Goal: Task Accomplishment & Management: Complete application form

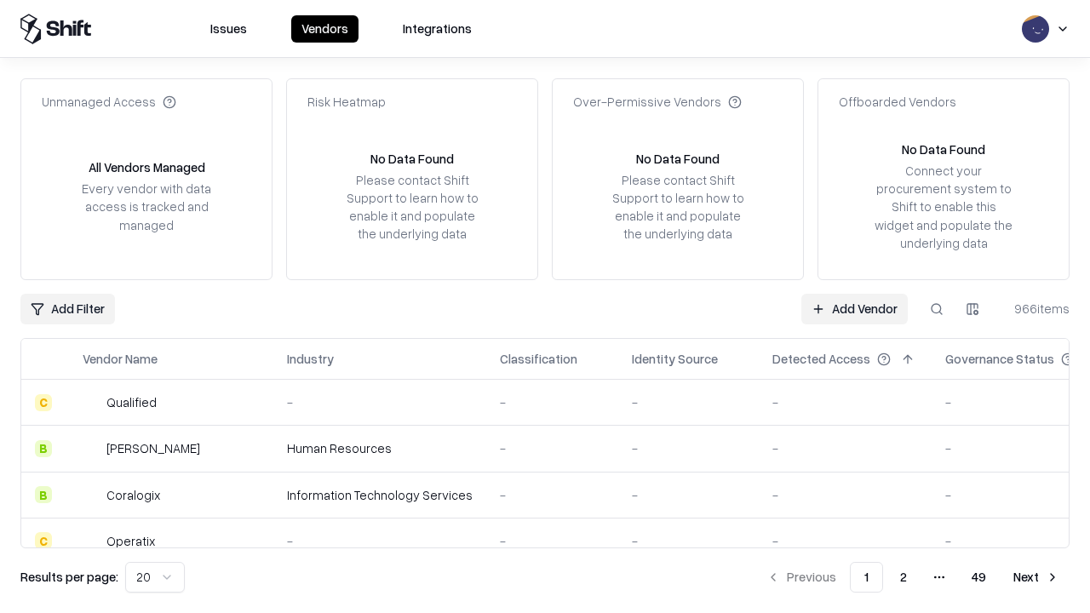
click at [854, 308] on link "Add Vendor" at bounding box center [854, 309] width 106 height 31
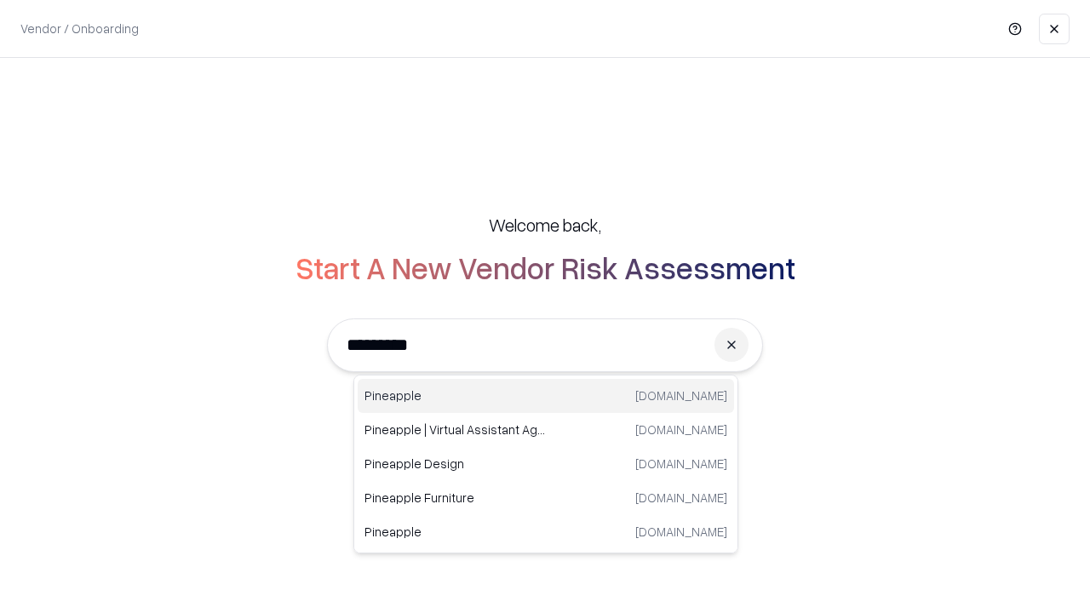
click at [546, 396] on div "Pineapple pineappleenergy.com" at bounding box center [546, 396] width 376 height 34
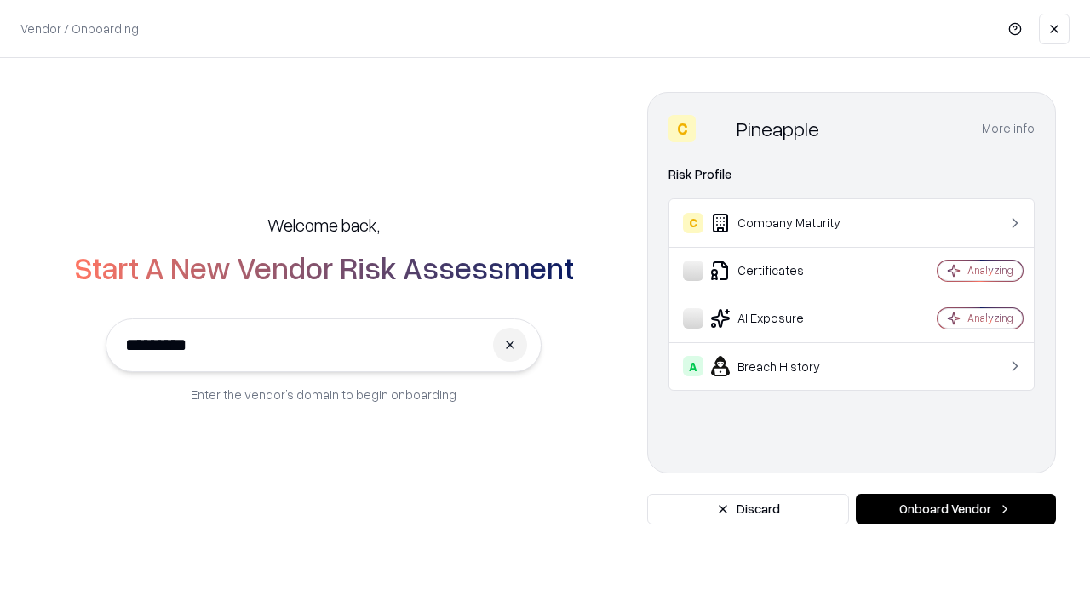
type input "*********"
click at [956, 509] on button "Onboard Vendor" at bounding box center [956, 509] width 200 height 31
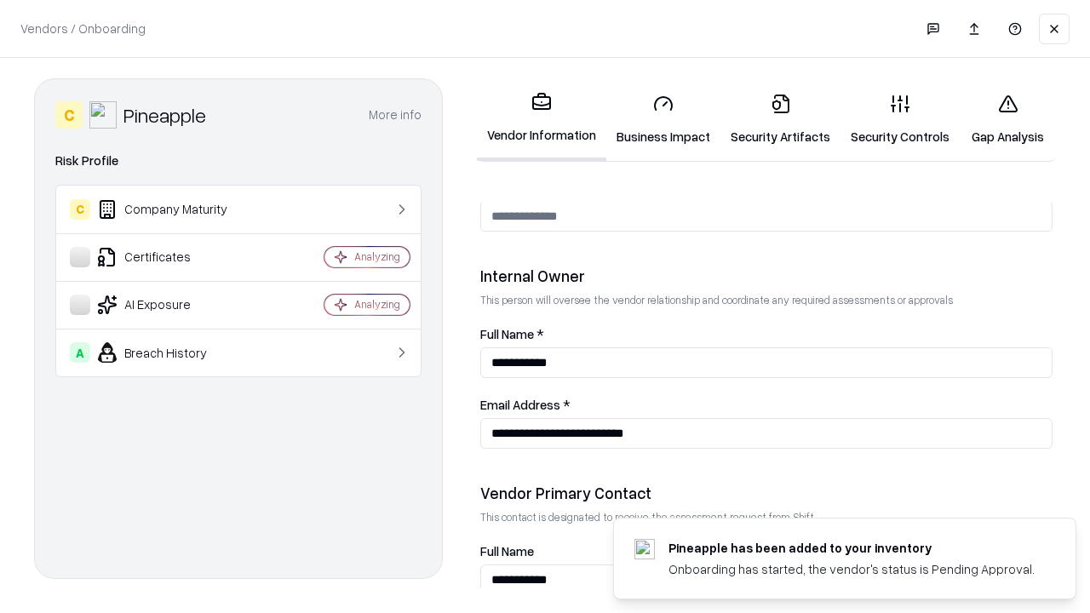
scroll to position [882, 0]
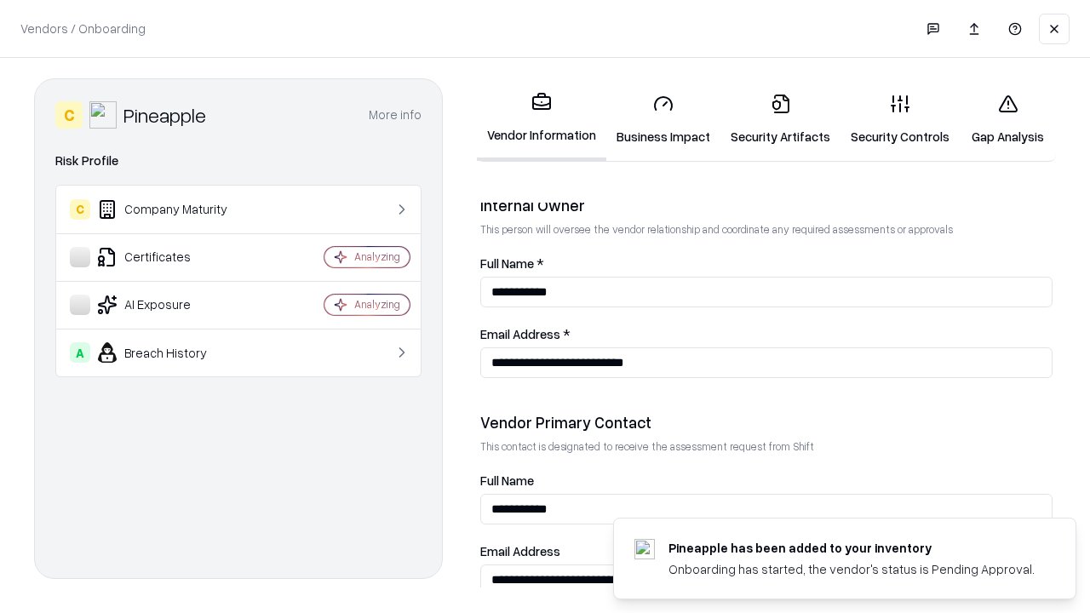
click at [663, 119] on link "Business Impact" at bounding box center [663, 119] width 114 height 79
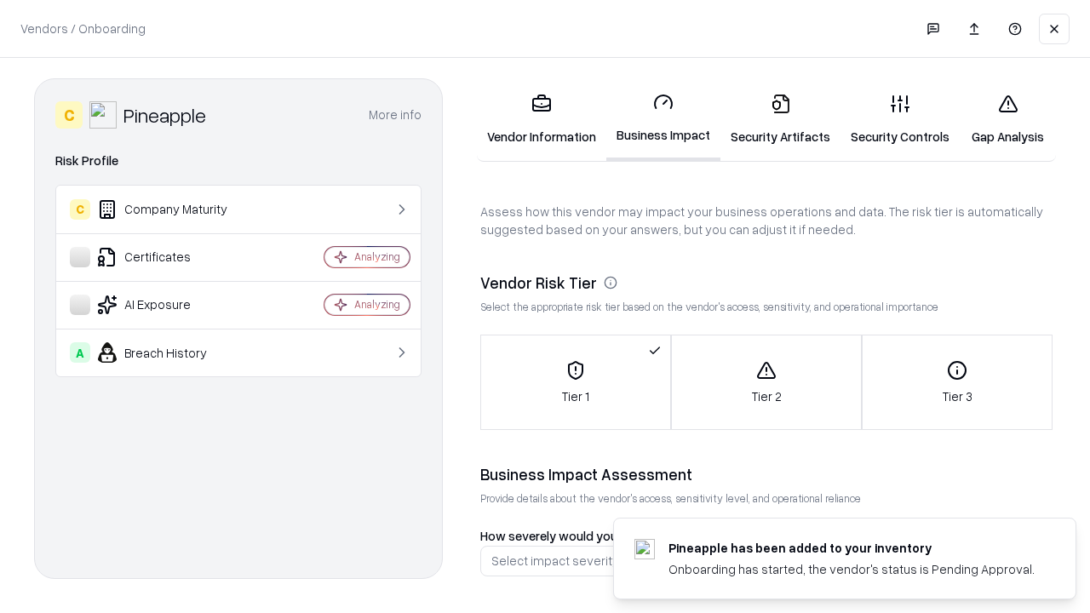
click at [780, 119] on link "Security Artifacts" at bounding box center [781, 119] width 120 height 79
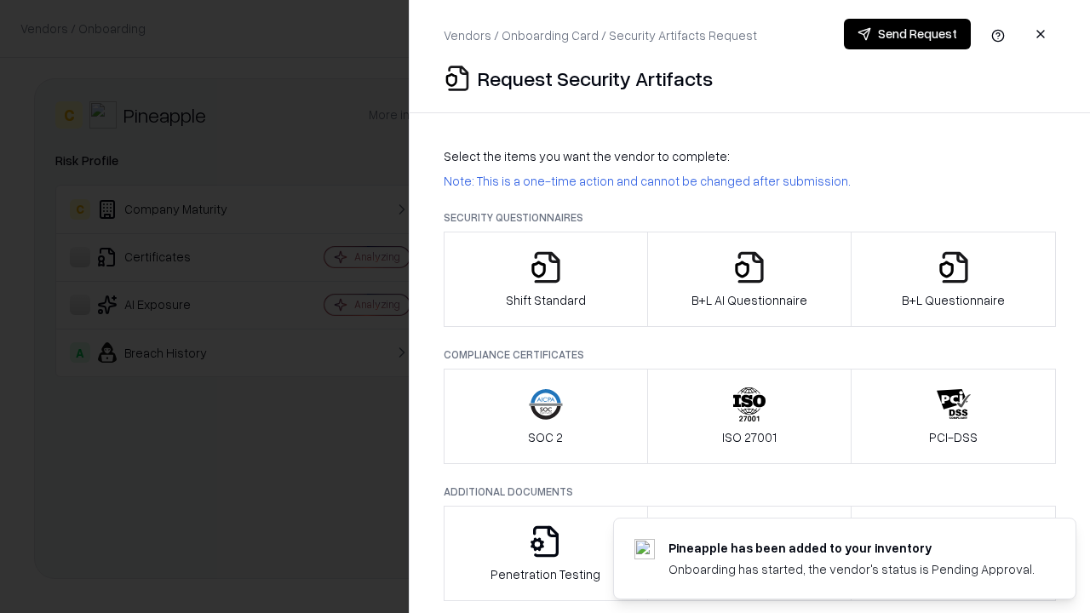
click at [545, 279] on icon "button" at bounding box center [546, 267] width 34 height 34
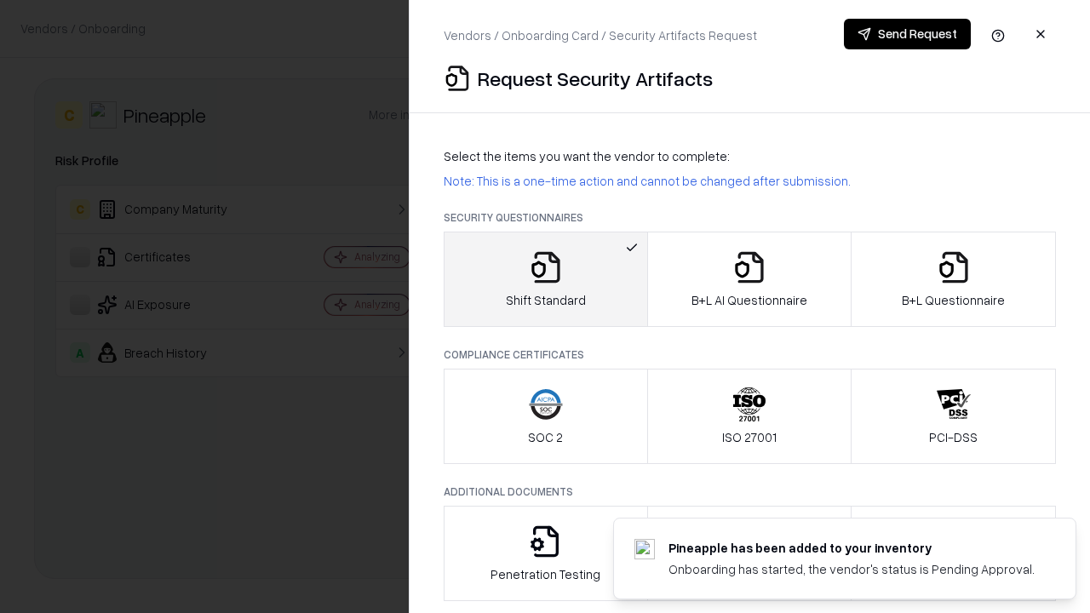
click at [907, 34] on button "Send Request" at bounding box center [907, 34] width 127 height 31
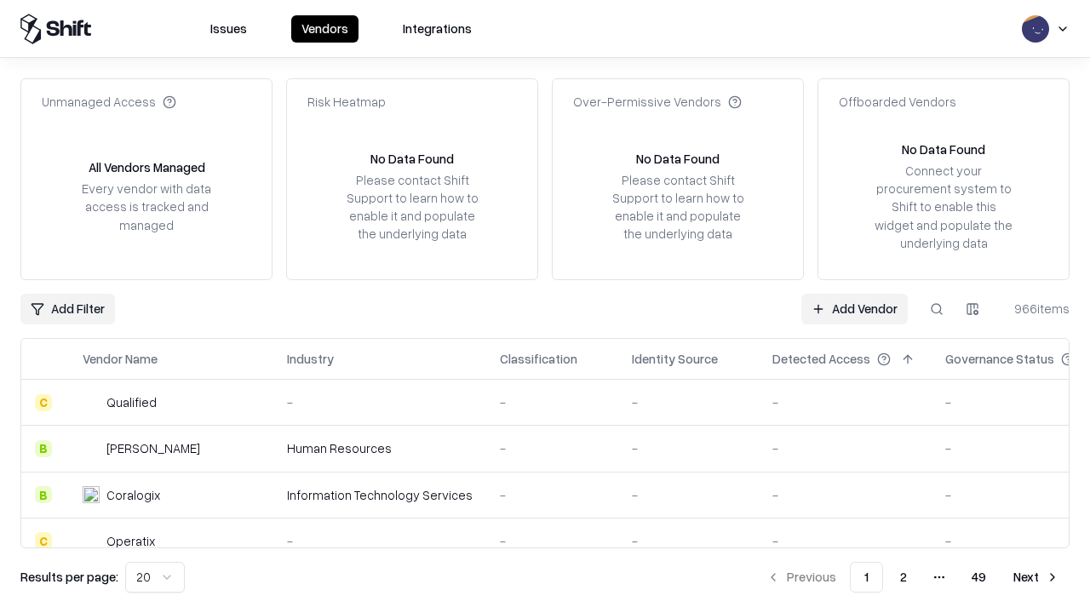
click at [937, 308] on button at bounding box center [937, 309] width 31 height 31
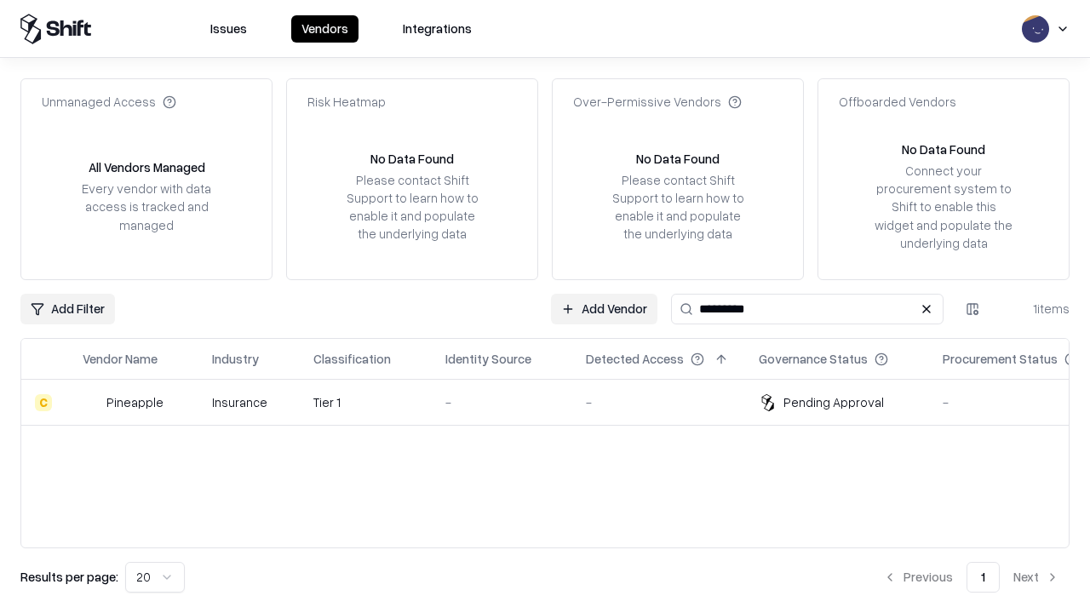
type input "*********"
click at [555, 402] on div "-" at bounding box center [501, 402] width 113 height 18
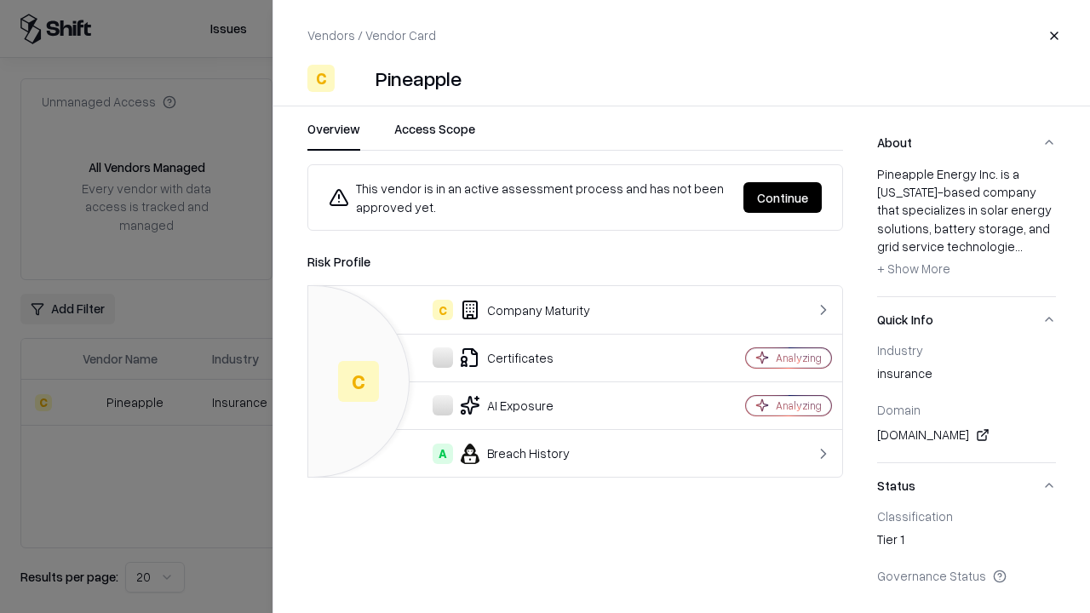
click at [783, 198] on button "Continue" at bounding box center [783, 197] width 78 height 31
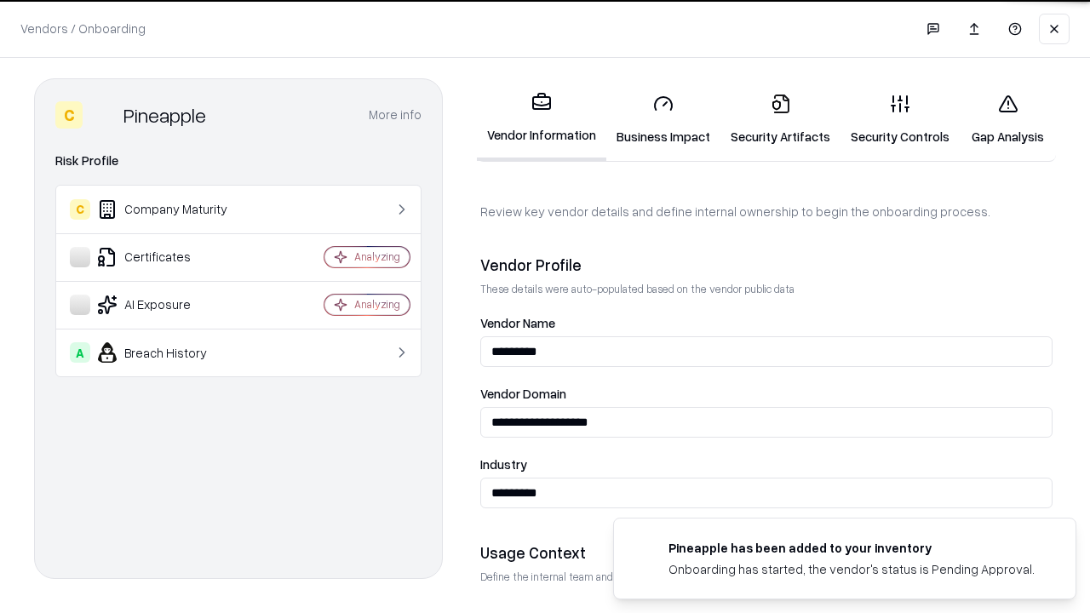
click at [780, 119] on link "Security Artifacts" at bounding box center [781, 119] width 120 height 79
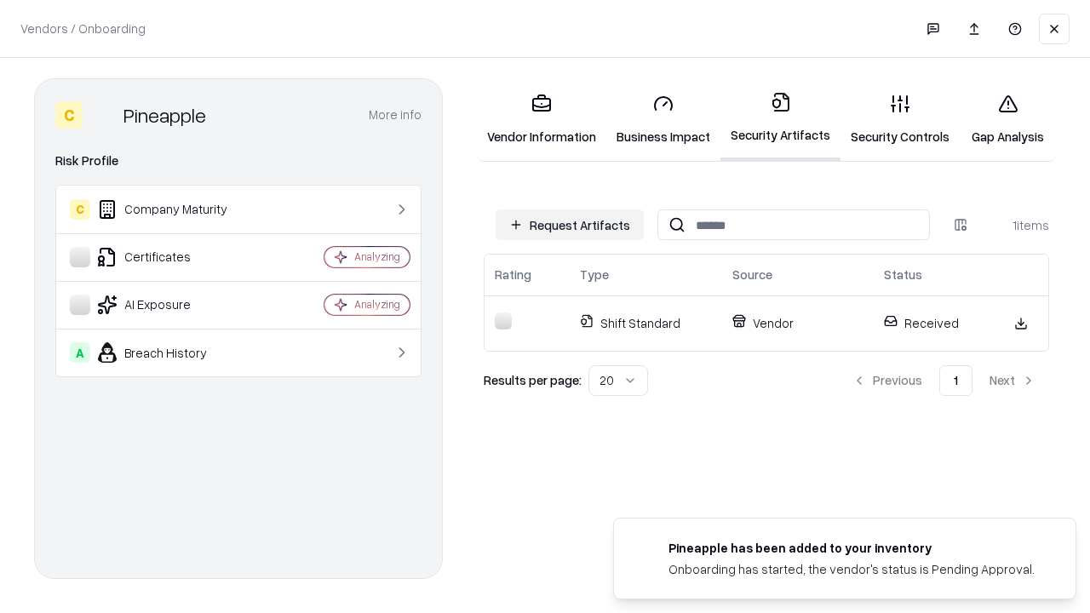
click at [900, 119] on link "Security Controls" at bounding box center [900, 119] width 119 height 79
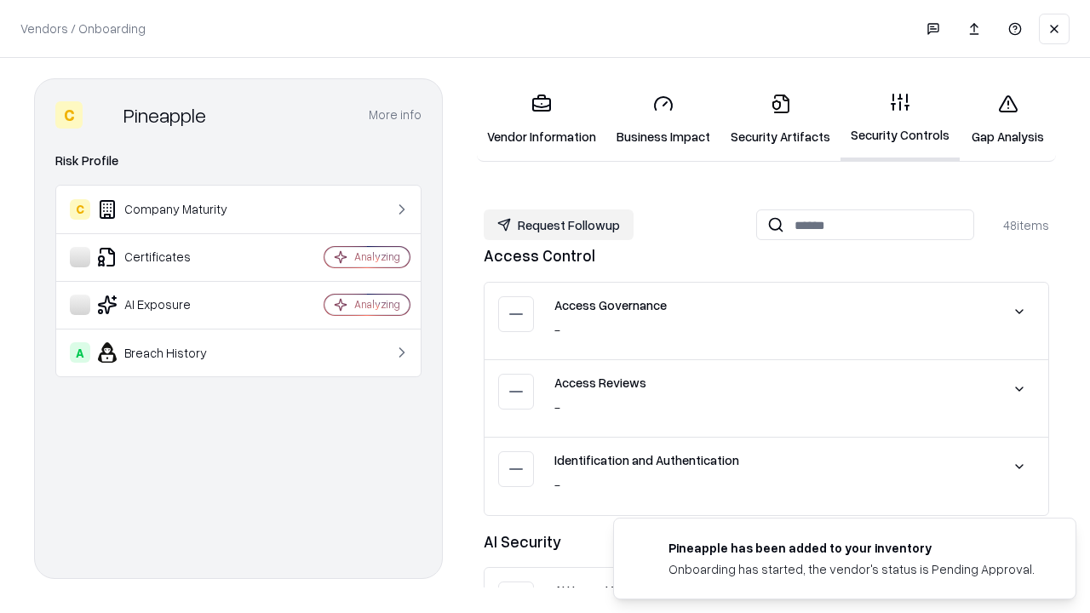
click at [559, 225] on button "Request Followup" at bounding box center [559, 225] width 150 height 31
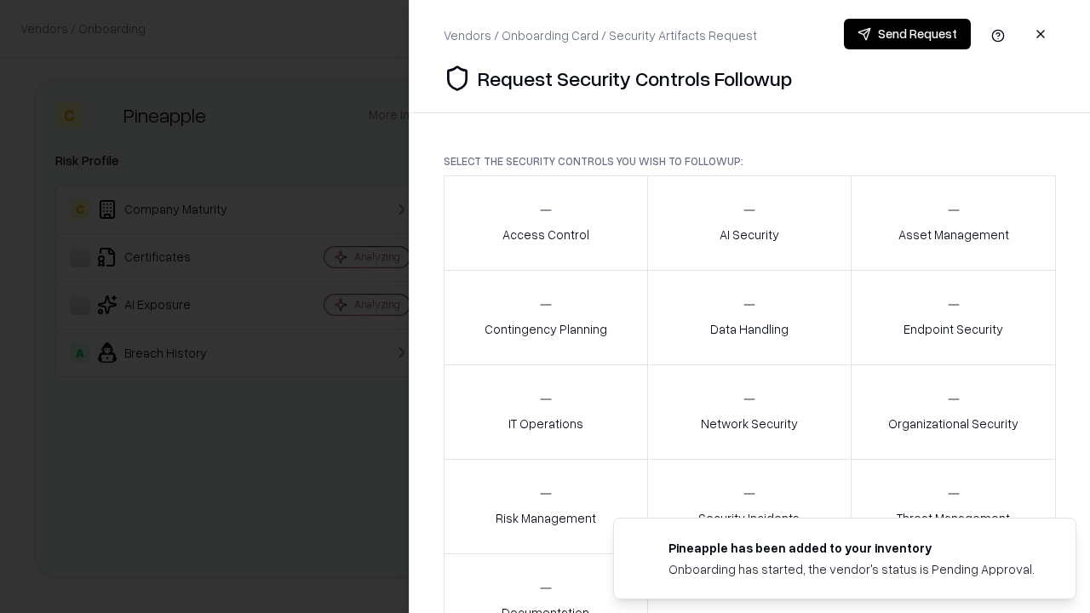
click at [545, 223] on div "Access Control" at bounding box center [546, 223] width 87 height 42
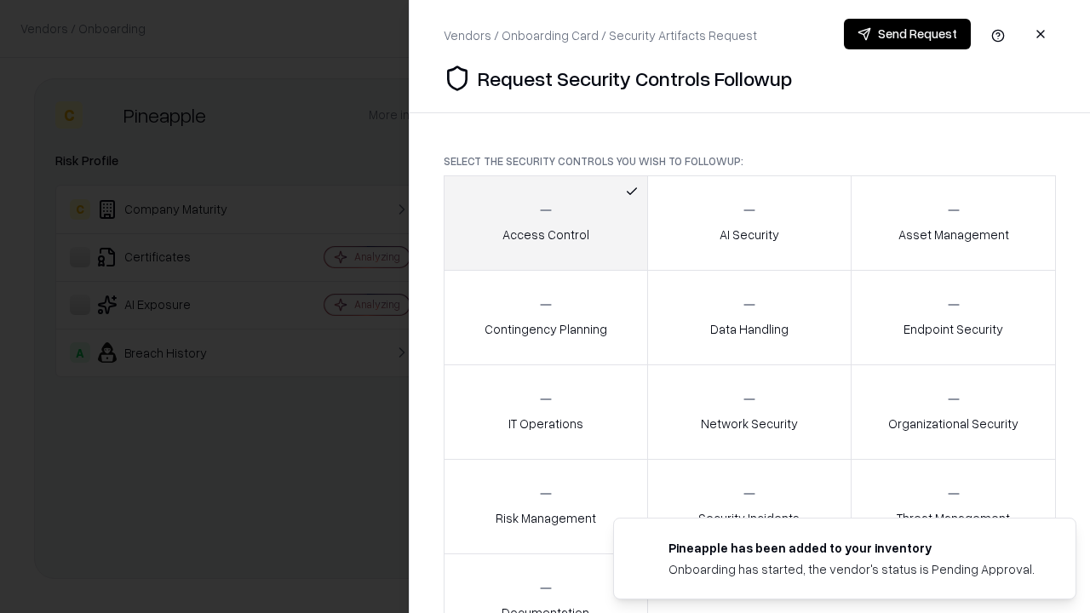
click at [907, 34] on button "Send Request" at bounding box center [907, 34] width 127 height 31
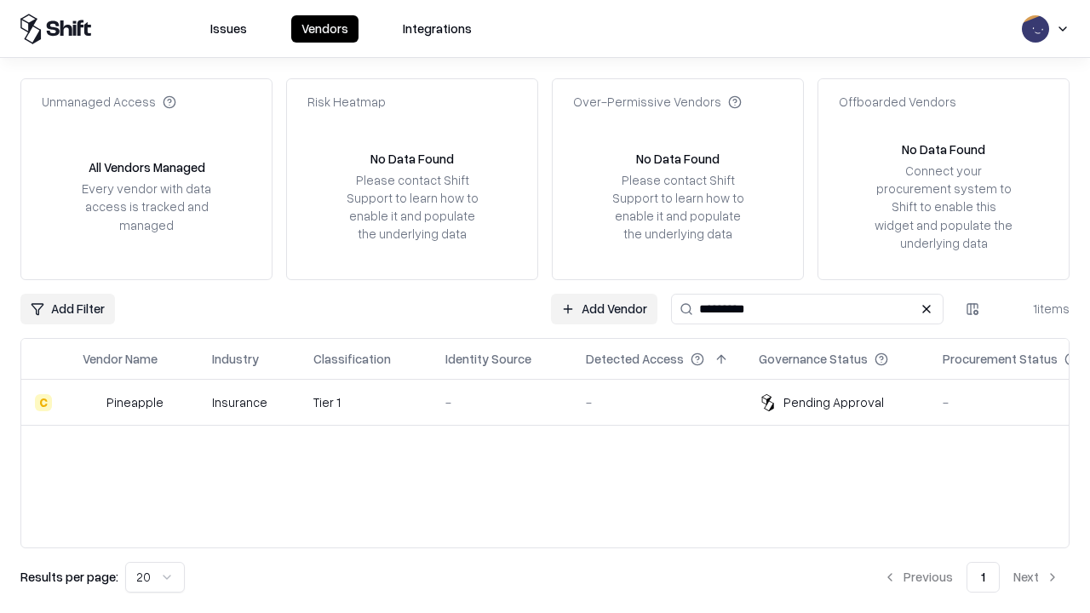
type input "*********"
click at [555, 402] on div "-" at bounding box center [501, 402] width 113 height 18
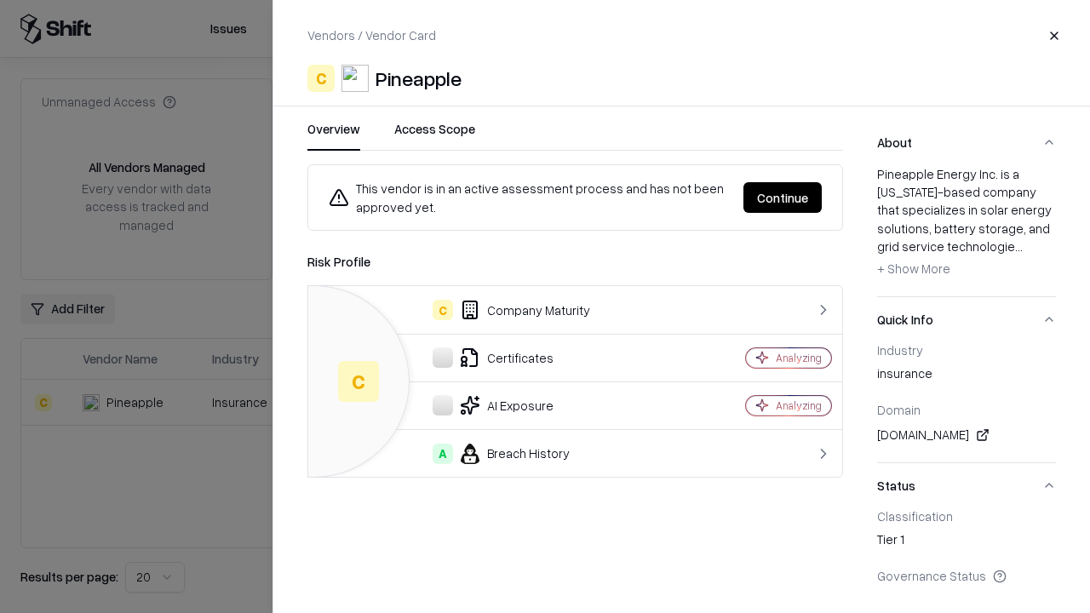
click at [783, 198] on button "Continue" at bounding box center [783, 197] width 78 height 31
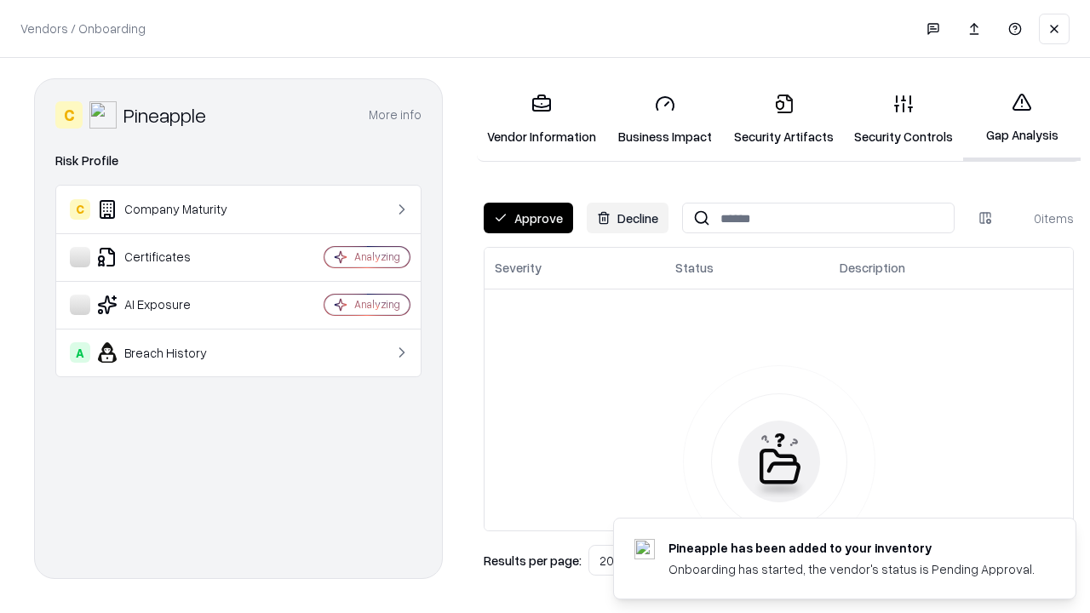
click at [528, 218] on button "Approve" at bounding box center [528, 218] width 89 height 31
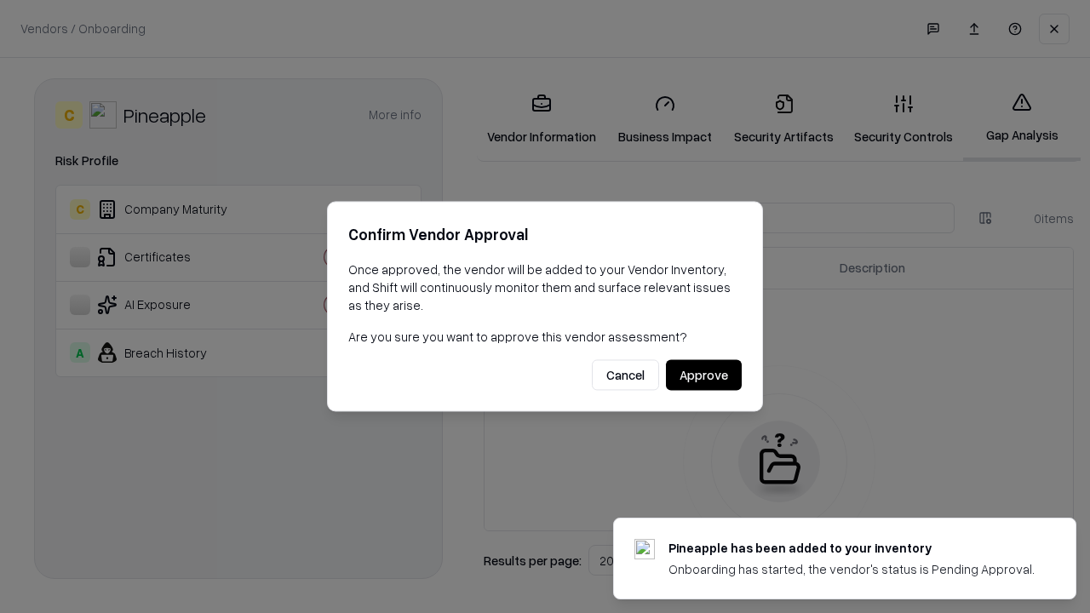
click at [704, 375] on button "Approve" at bounding box center [704, 375] width 76 height 31
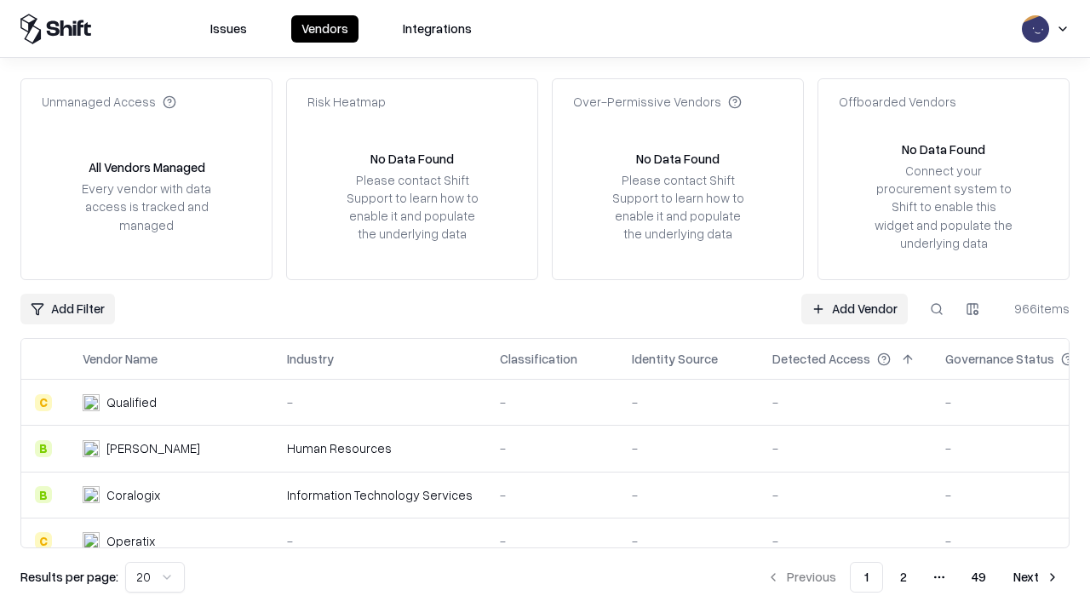
type input "*********"
click at [854, 308] on link "Add Vendor" at bounding box center [854, 309] width 106 height 31
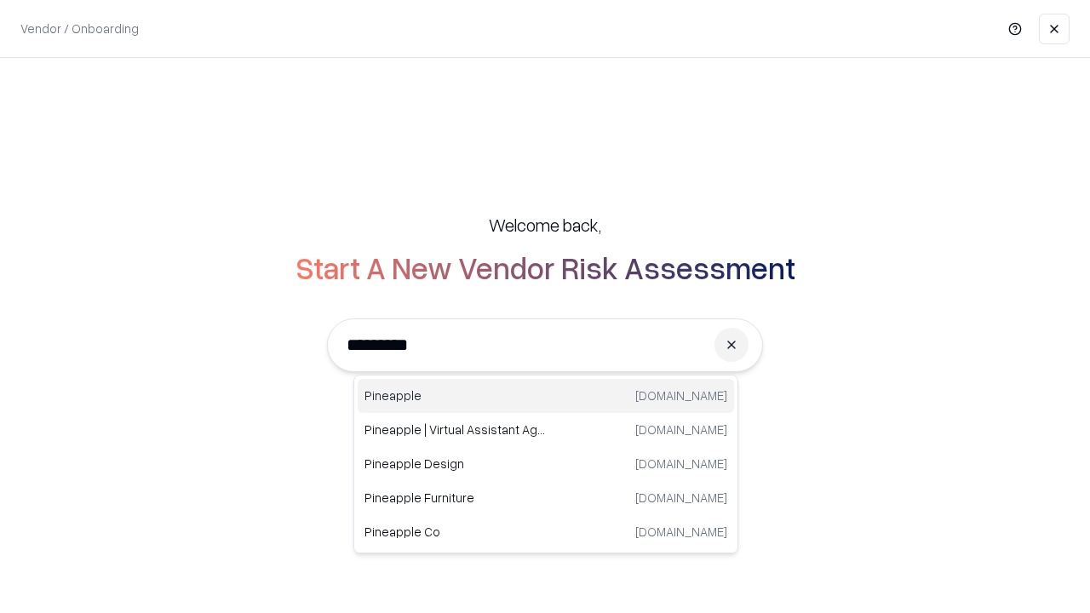
click at [546, 396] on div "Pineapple pineappleenergy.com" at bounding box center [546, 396] width 376 height 34
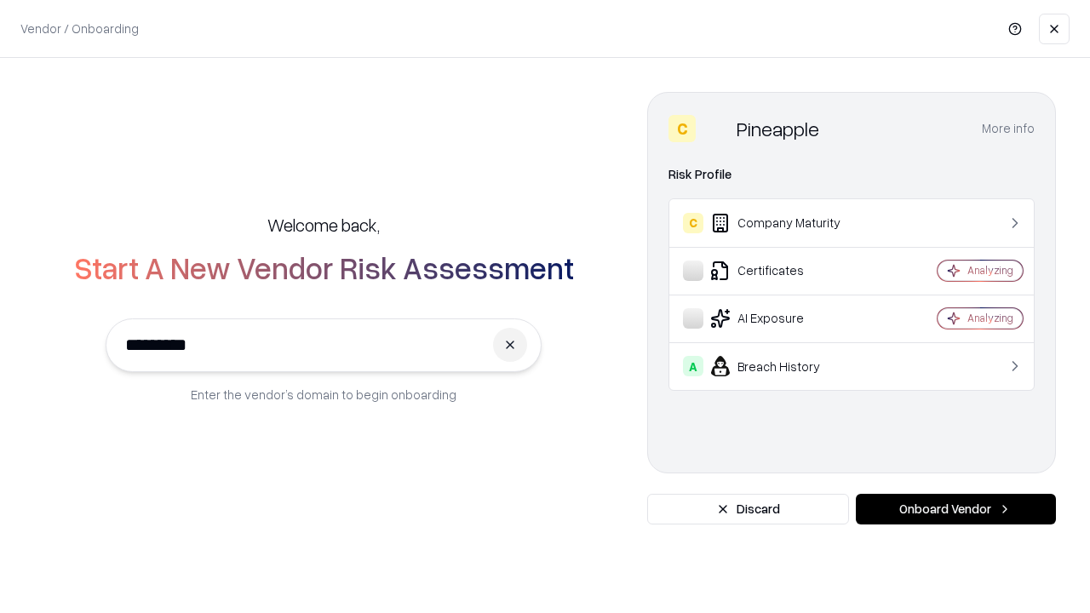
type input "*********"
click at [956, 509] on button "Onboard Vendor" at bounding box center [956, 509] width 200 height 31
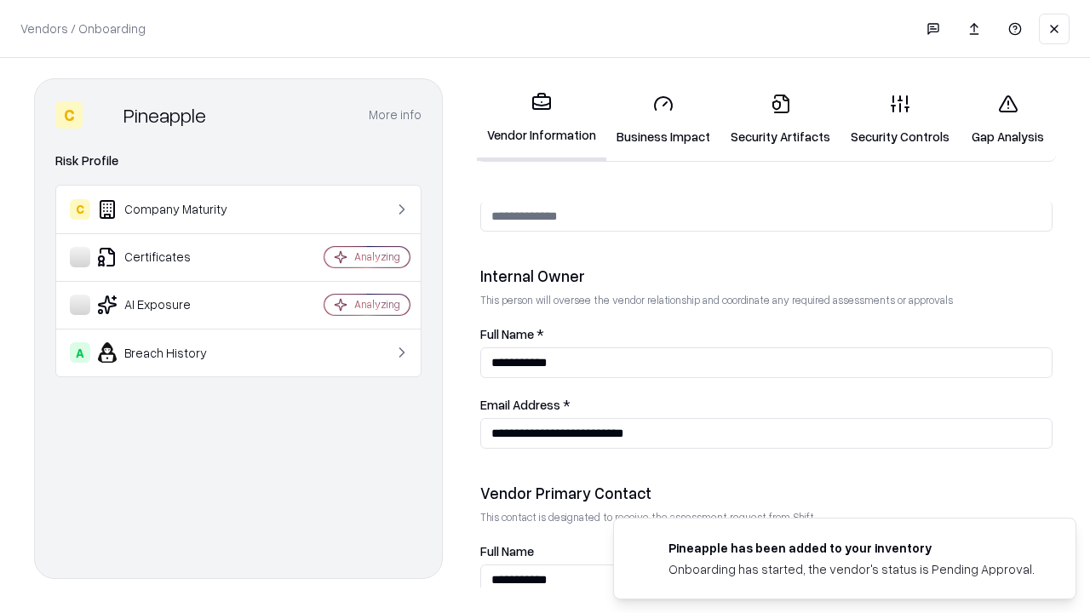
scroll to position [882, 0]
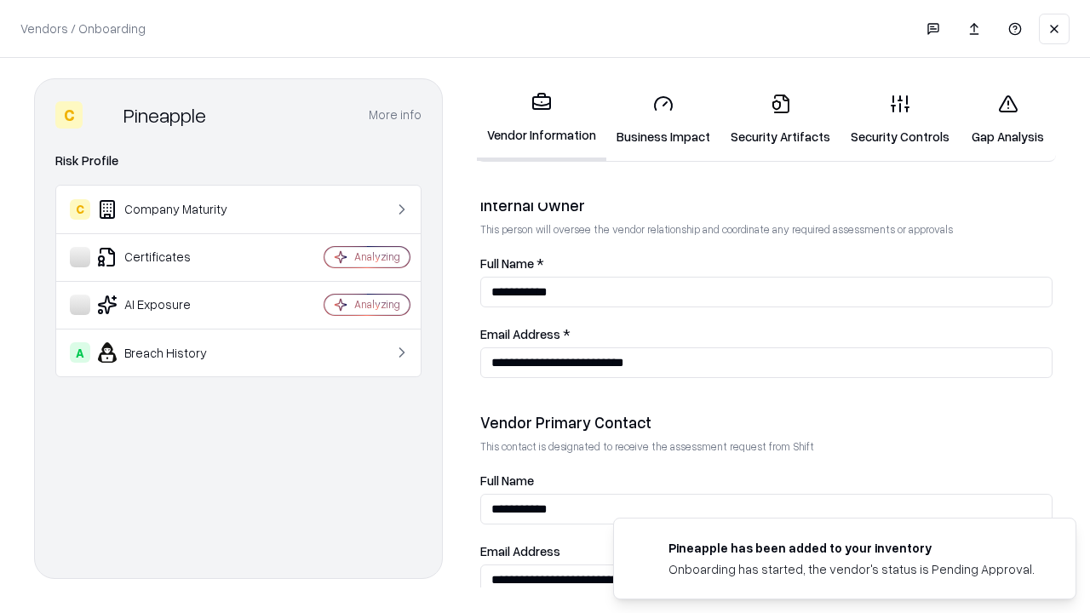
click at [1008, 119] on link "Gap Analysis" at bounding box center [1008, 119] width 96 height 79
